Goal: Transaction & Acquisition: Download file/media

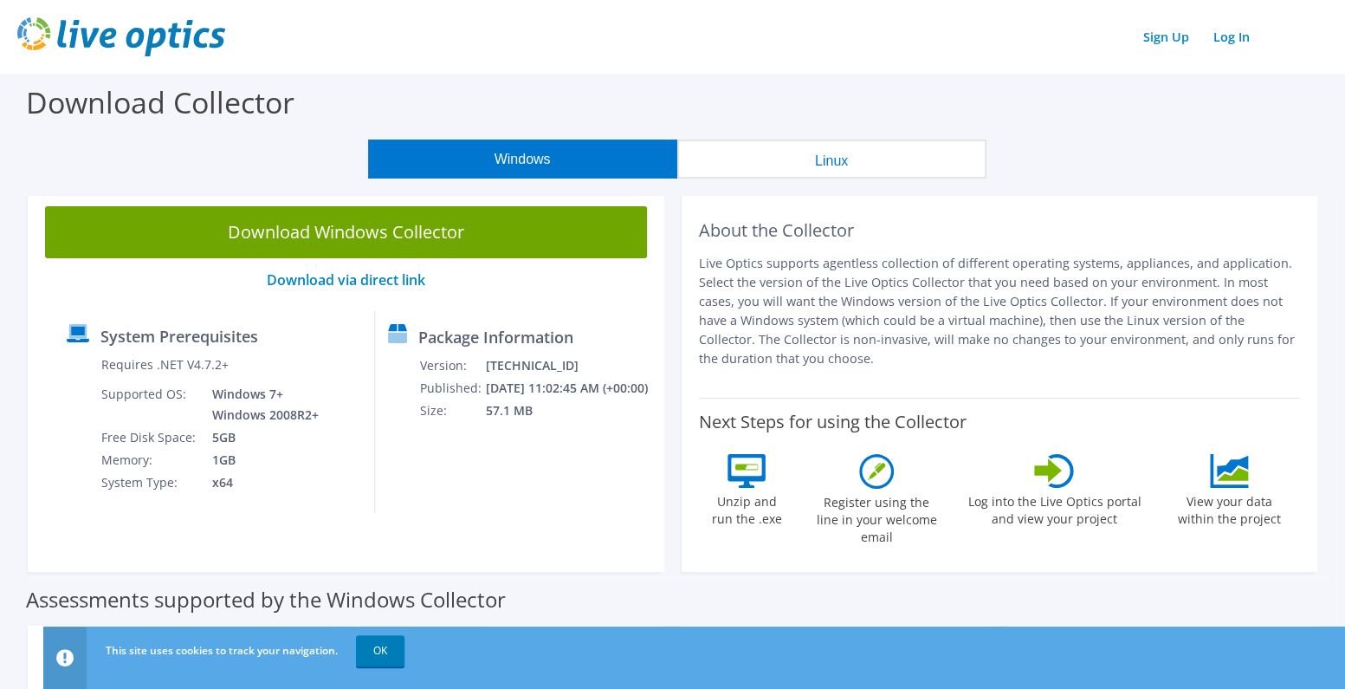
click at [795, 158] on button "Linux" at bounding box center [831, 158] width 309 height 39
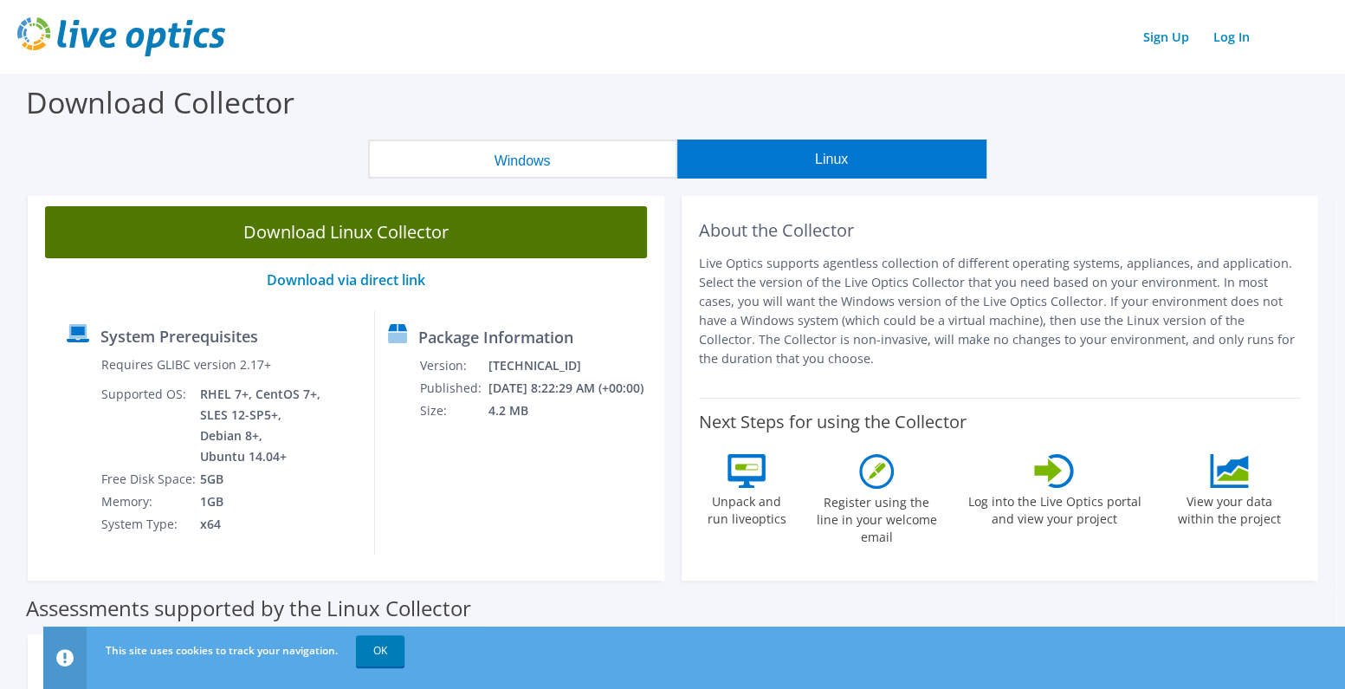
click at [479, 233] on link "Download Linux Collector" at bounding box center [346, 232] width 602 height 52
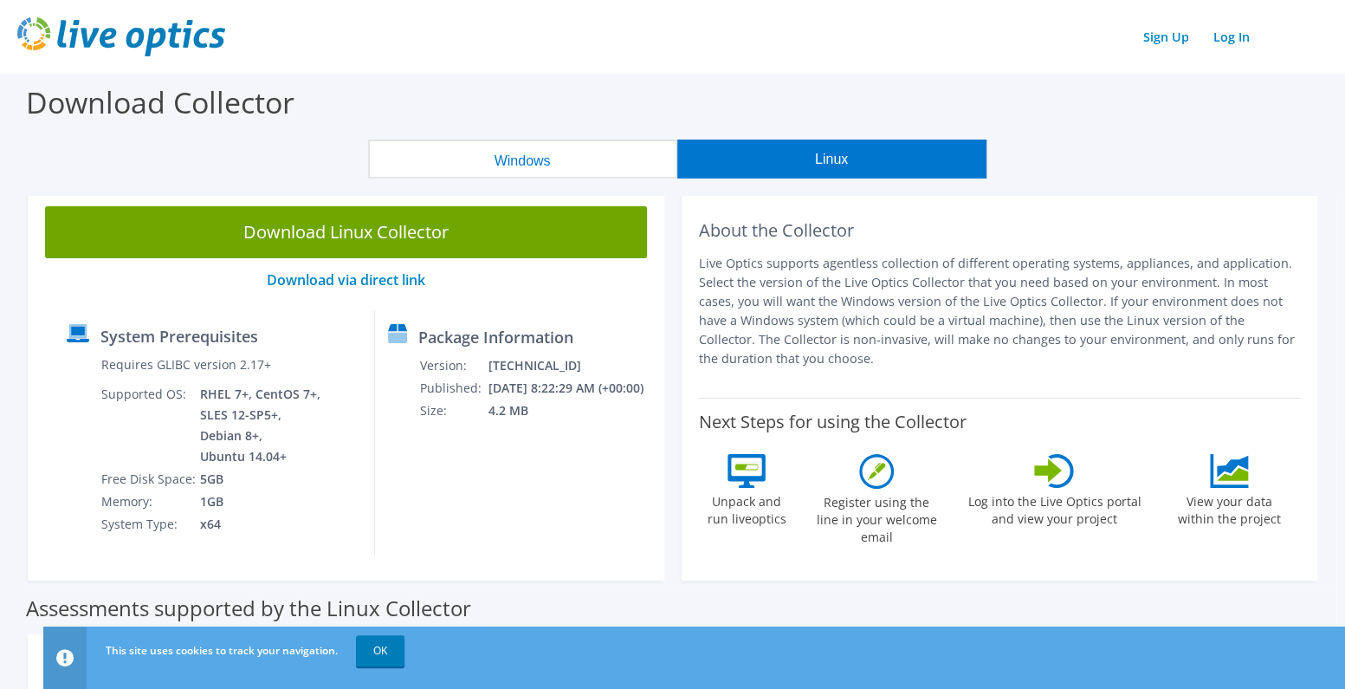
click at [586, 161] on button "Windows" at bounding box center [522, 158] width 309 height 39
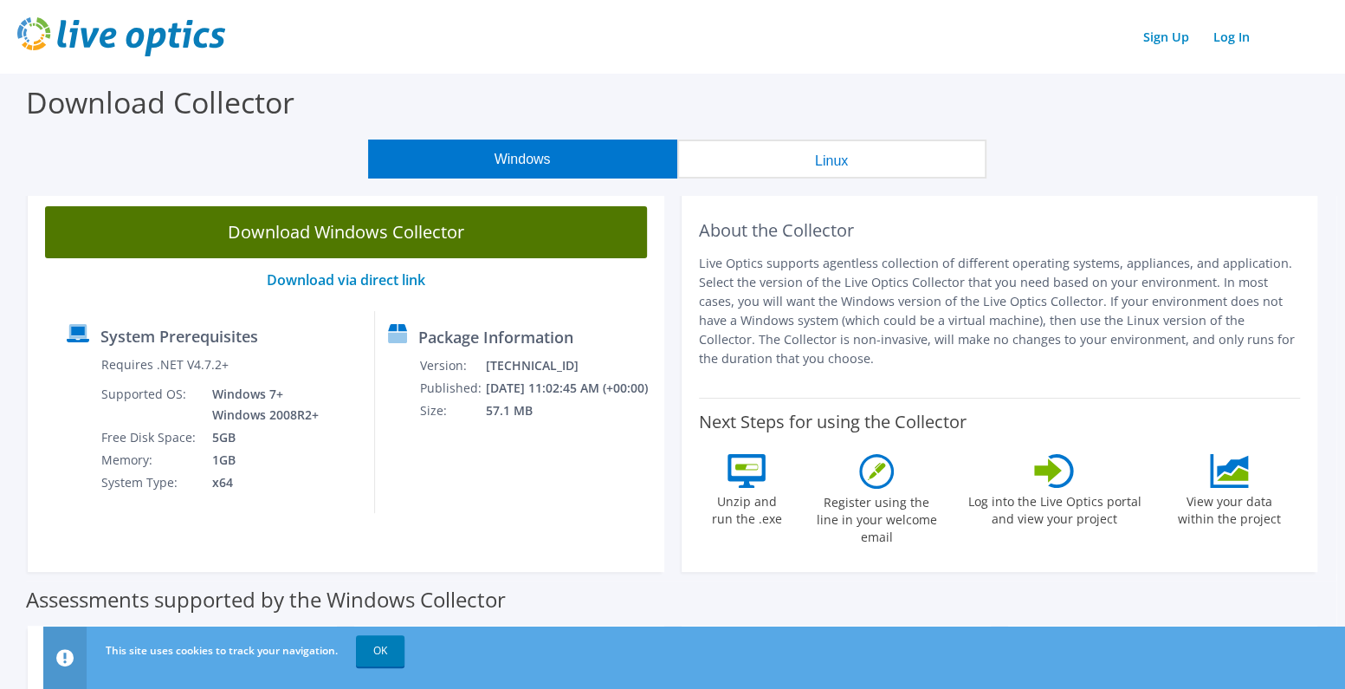
click at [392, 236] on link "Download Windows Collector" at bounding box center [346, 232] width 602 height 52
click at [368, 234] on link "Download Windows Collector" at bounding box center [346, 232] width 602 height 52
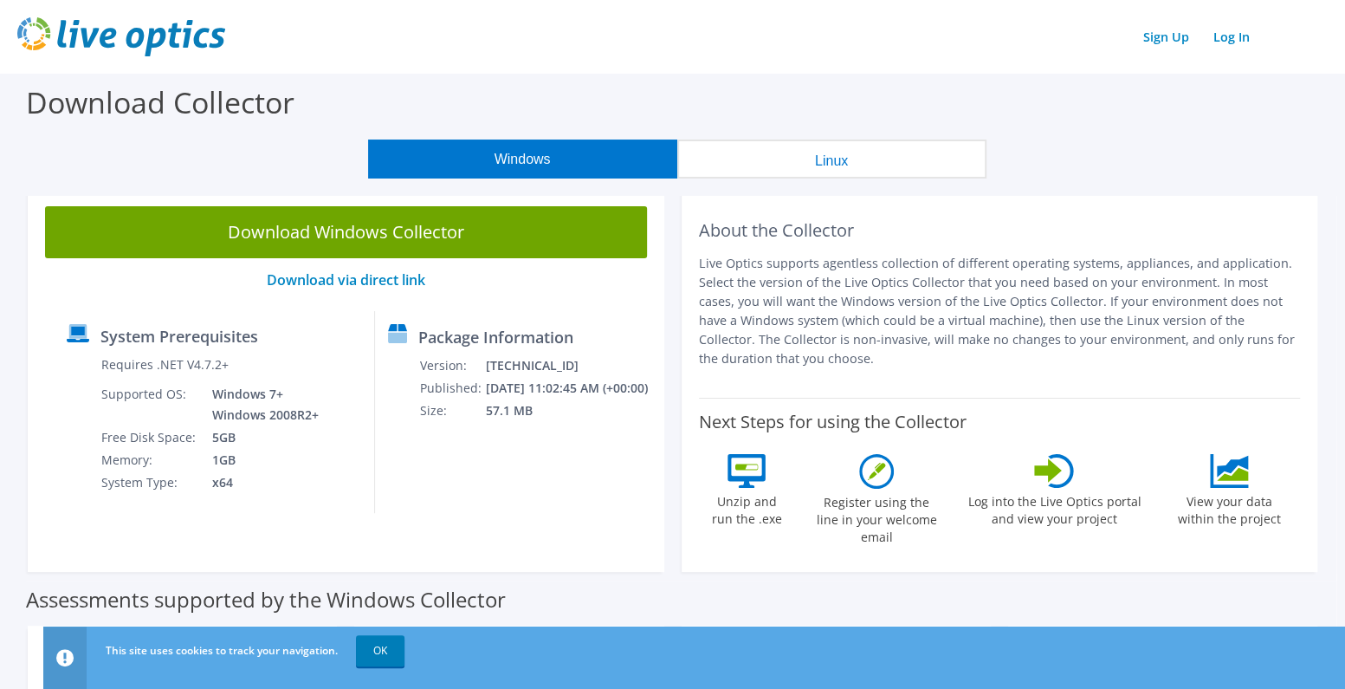
click at [1128, 121] on div "Download Collector" at bounding box center [673, 107] width 1328 height 66
click at [401, 651] on link "OK" at bounding box center [380, 650] width 49 height 31
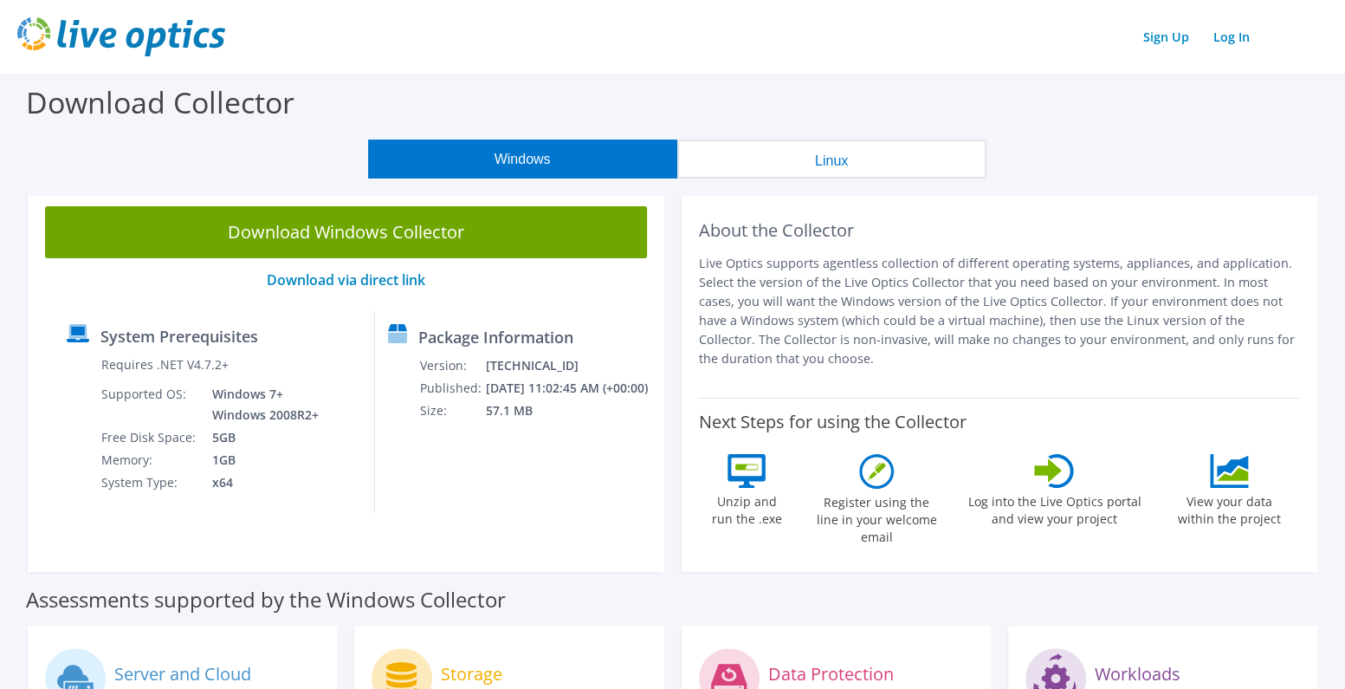
click at [194, 179] on section "Download Collector Windows Linux Download Windows Collector Download via direct…" at bounding box center [672, 697] width 1345 height 1247
click at [1011, 75] on div "Download Collector" at bounding box center [673, 107] width 1328 height 66
